Goal: Obtain resource: Download file/media

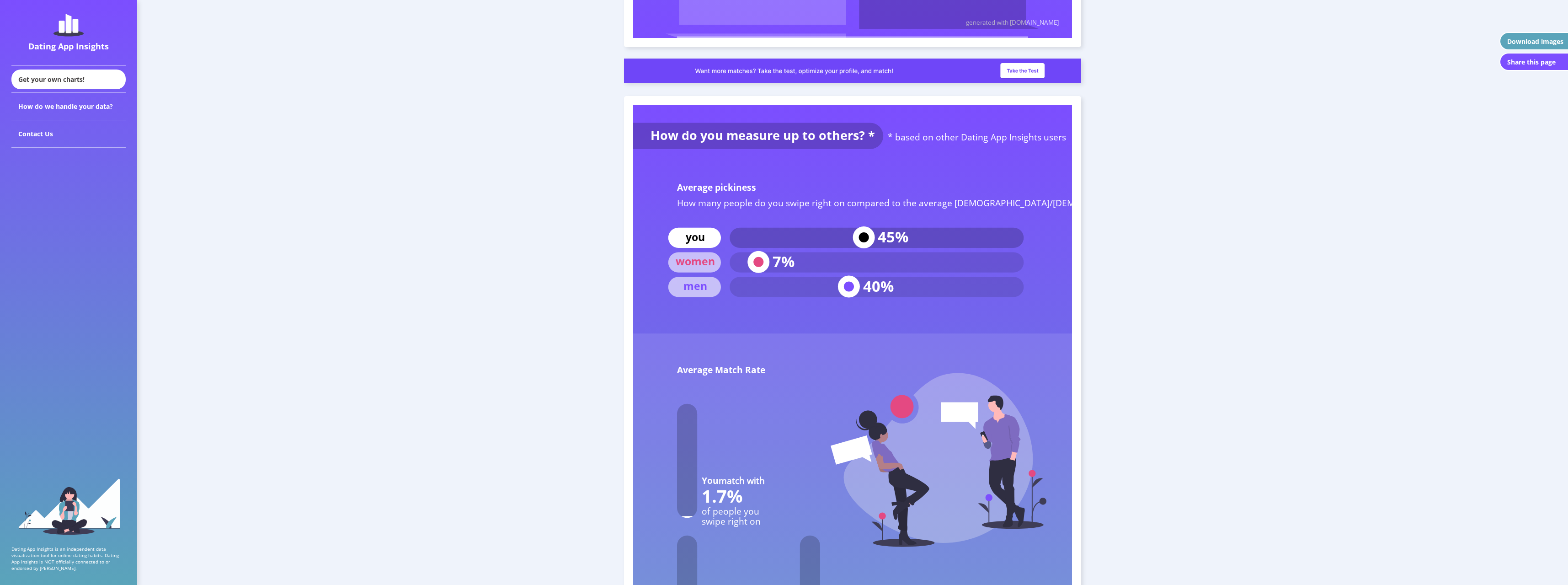
scroll to position [3636, 0]
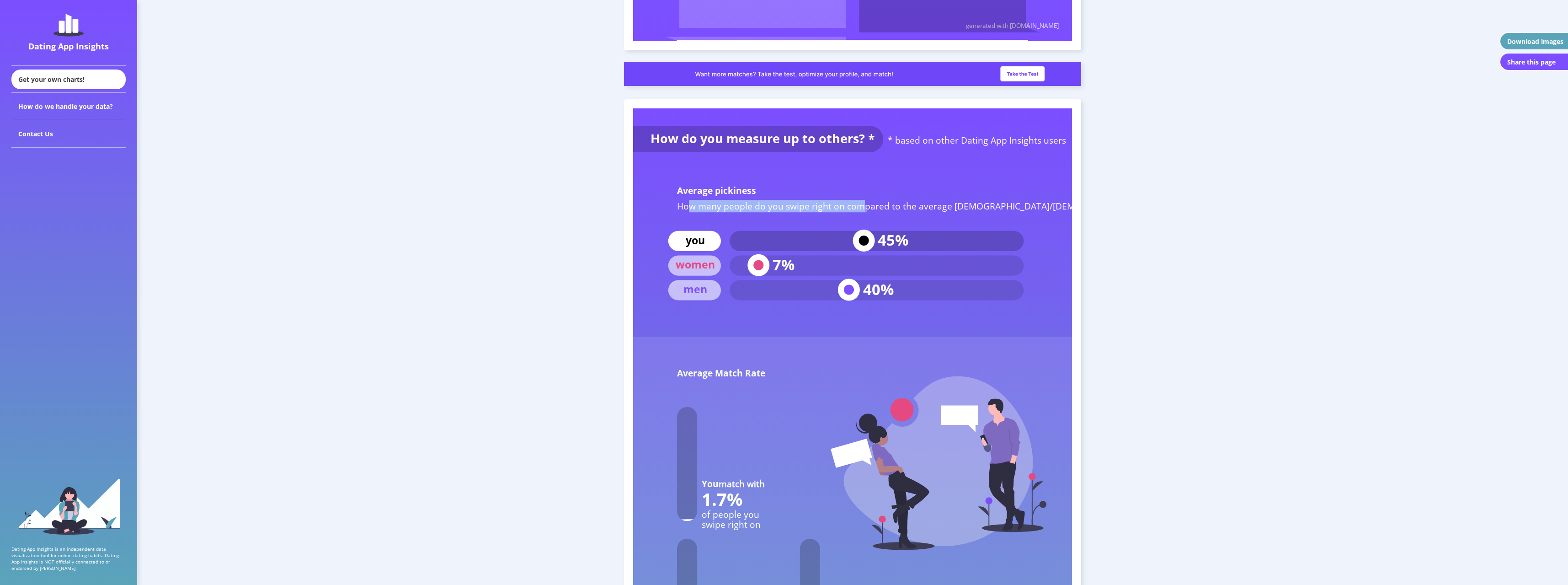
drag, startPoint x: 690, startPoint y: 206, endPoint x: 860, endPoint y: 203, distance: 170.0
click at [860, 203] on text "How many people do you swipe right on compared to the average [DEMOGRAPHIC_DATA…" at bounding box center [924, 206] width 495 height 12
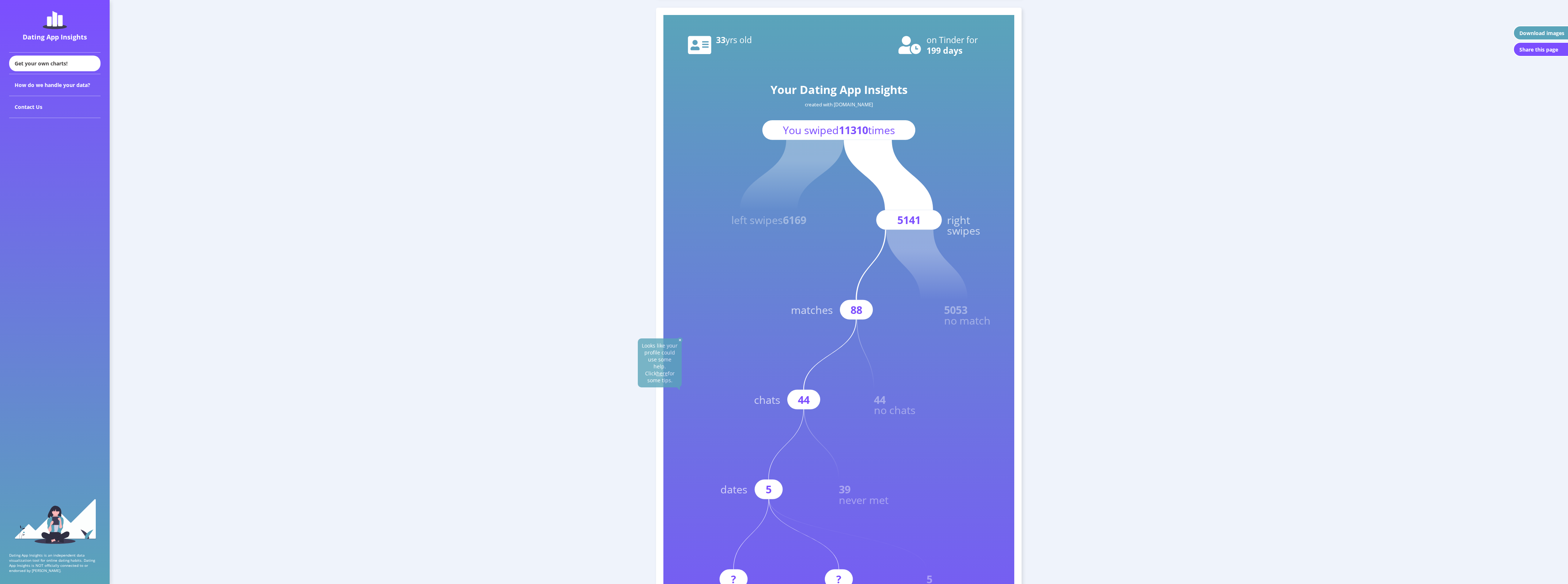
scroll to position [23, 0]
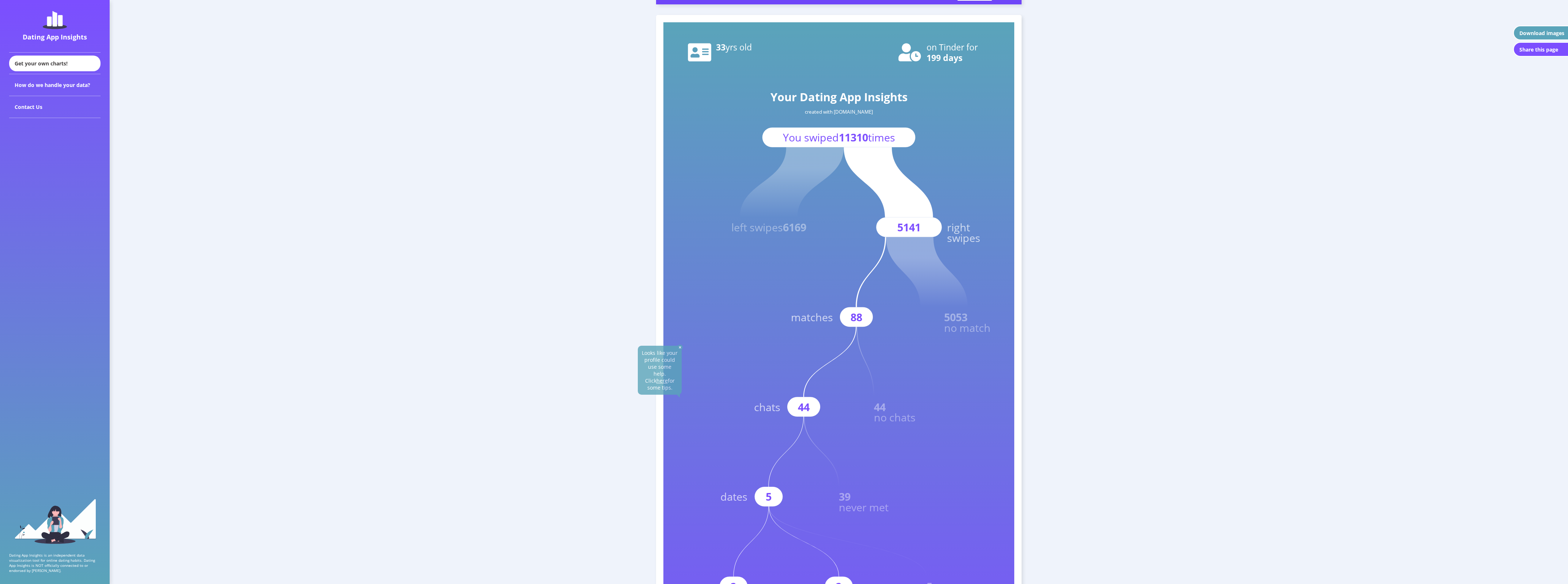
click at [679, 346] on img at bounding box center [680, 347] width 5 height 5
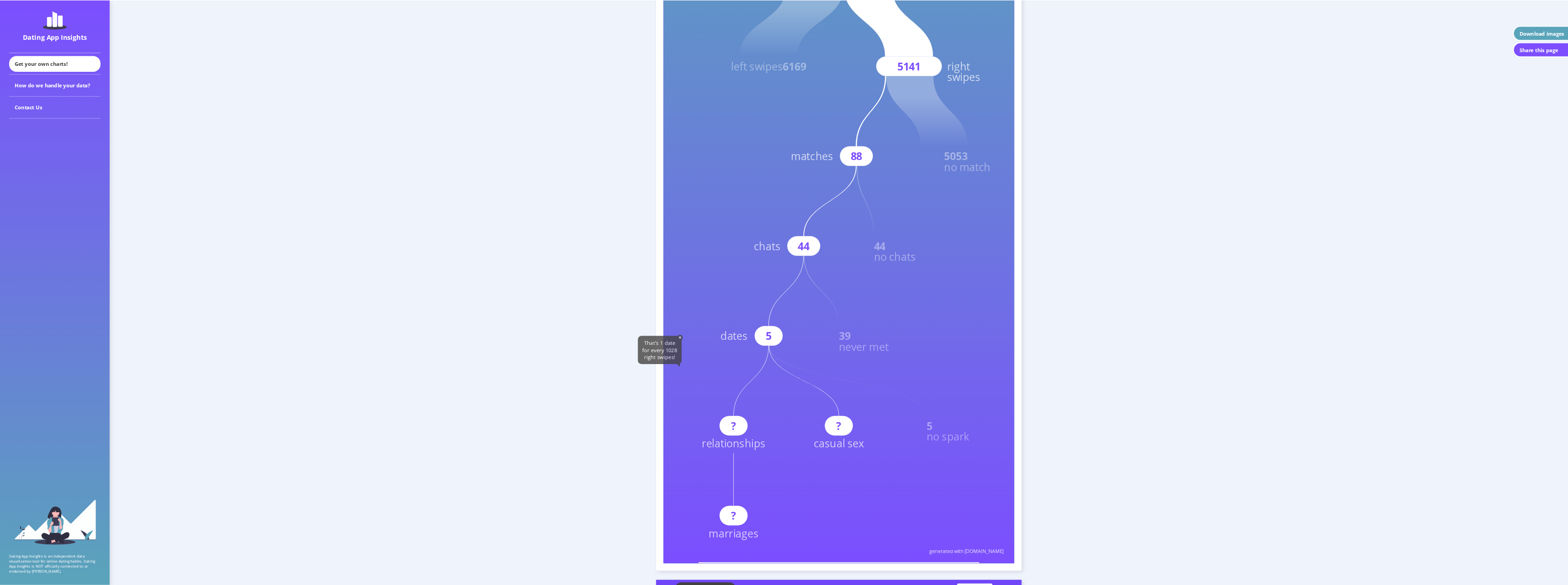
scroll to position [0, 0]
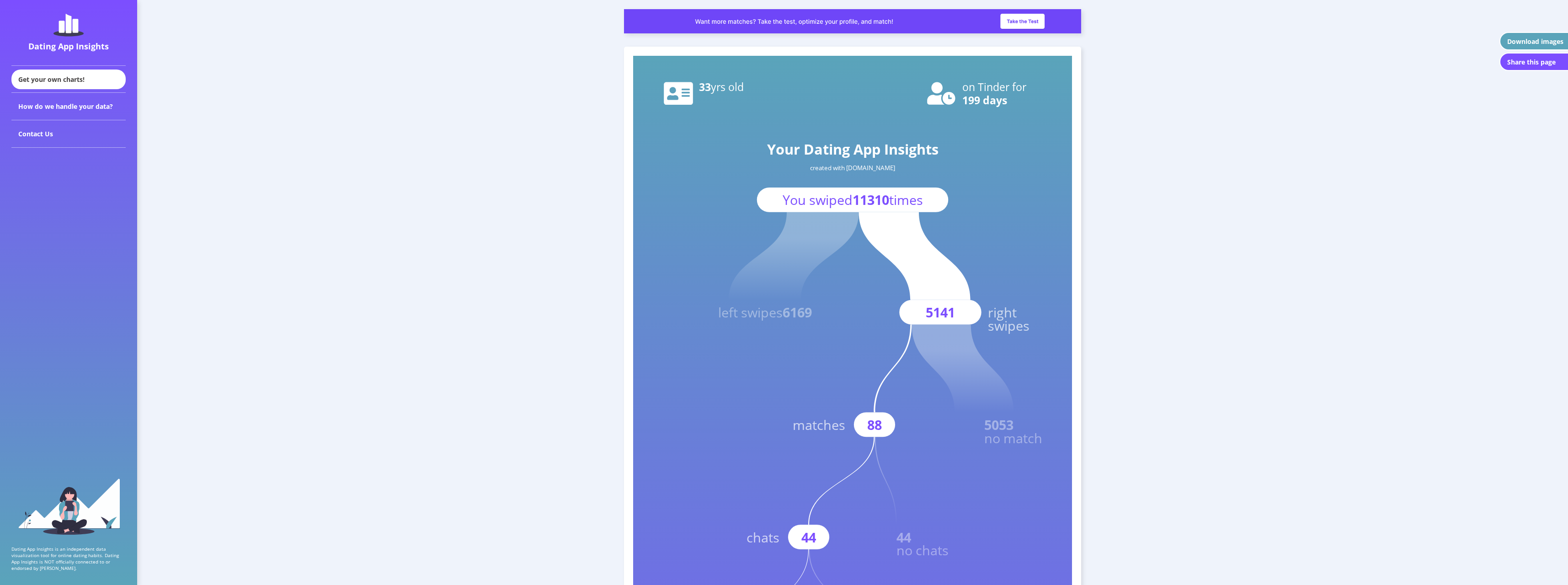
click at [1016, 24] on img at bounding box center [853, 21] width 457 height 24
click at [1516, 36] on button "Download images" at bounding box center [1534, 41] width 69 height 18
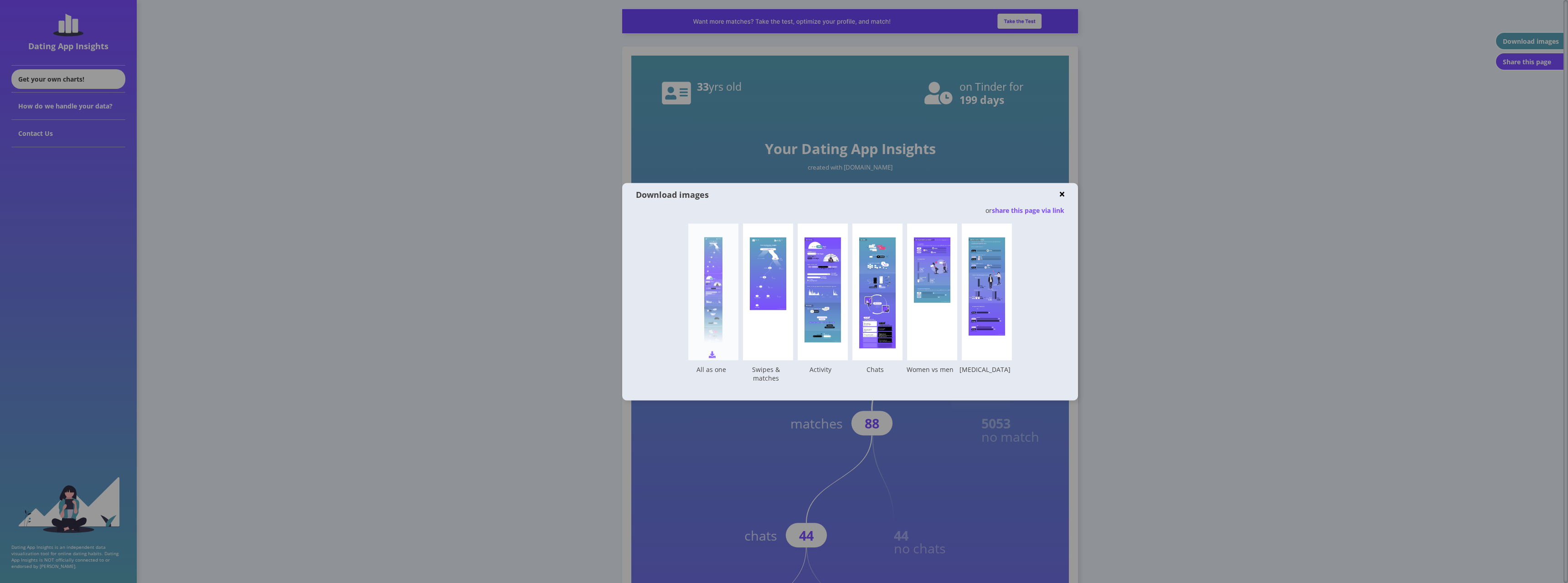
click at [712, 328] on div at bounding box center [713, 292] width 18 height 109
click at [779, 317] on div "Your Dating App Insights created with [DOMAIN_NAME] You swiped 11310 times left…" at bounding box center [768, 292] width 50 height 137
click at [830, 320] on rect at bounding box center [823, 323] width 36 height 13
click at [889, 307] on rect at bounding box center [877, 292] width 36 height 112
drag, startPoint x: 923, startPoint y: 310, endPoint x: 945, endPoint y: 314, distance: 22.4
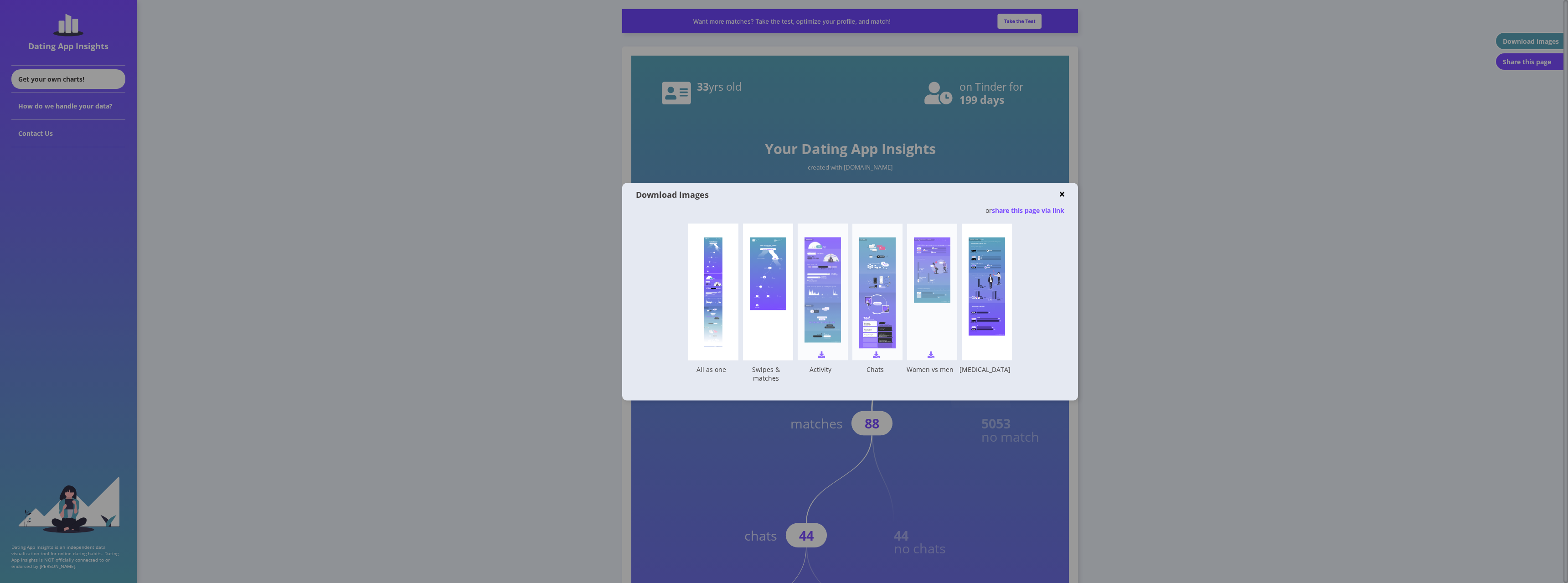
click at [923, 310] on div "How do you measure up to others? * * based on other Dating App Insights users A…" at bounding box center [932, 292] width 50 height 137
click at [1059, 191] on div "Download images" at bounding box center [848, 194] width 423 height 11
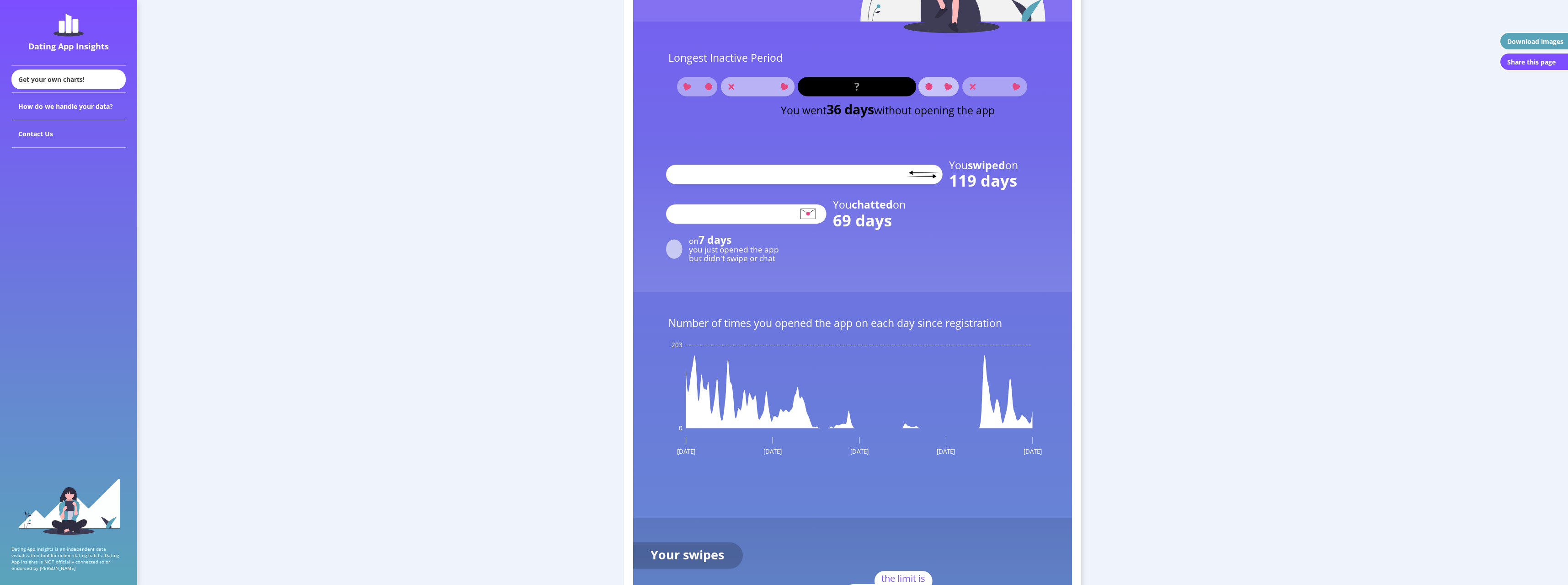
scroll to position [961, 0]
